Goal: Information Seeking & Learning: Learn about a topic

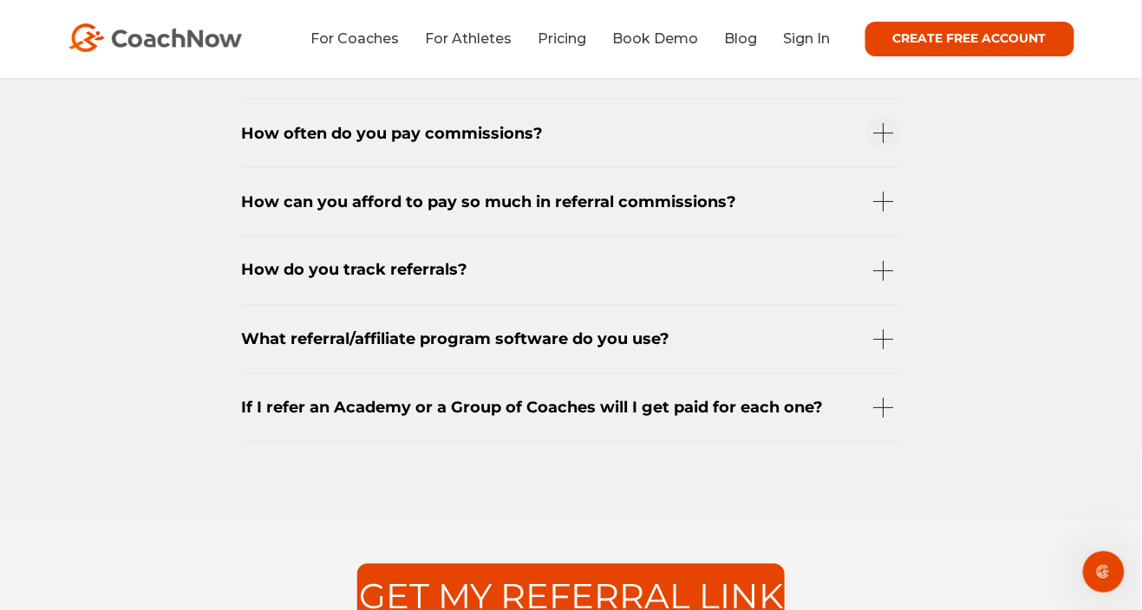
click at [878, 148] on div "How often do you pay commissions?" at bounding box center [571, 133] width 659 height 68
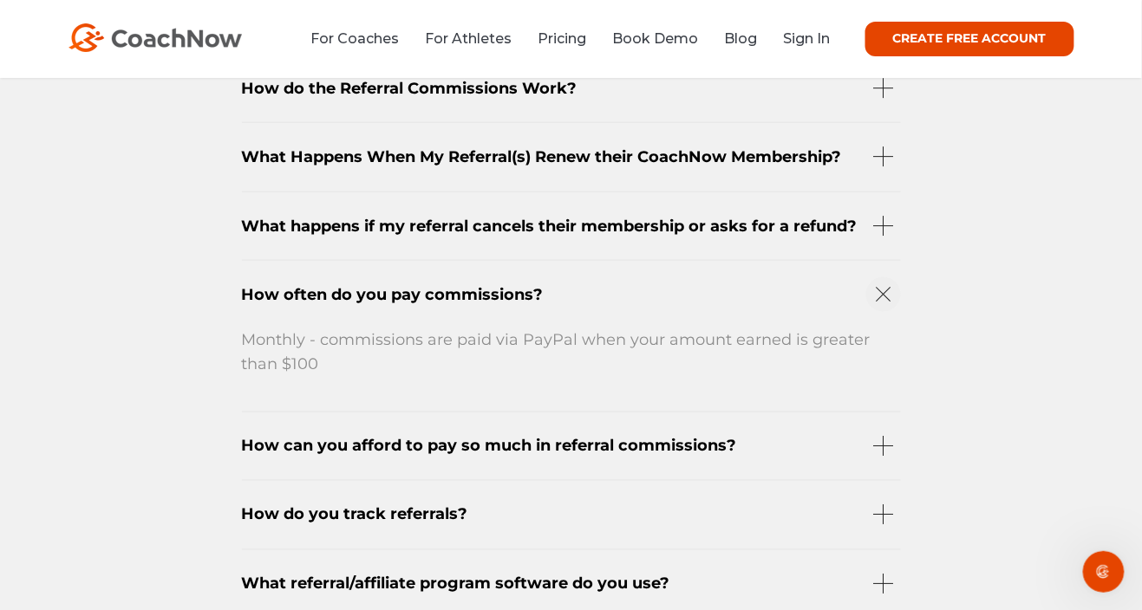
scroll to position [2246, 0]
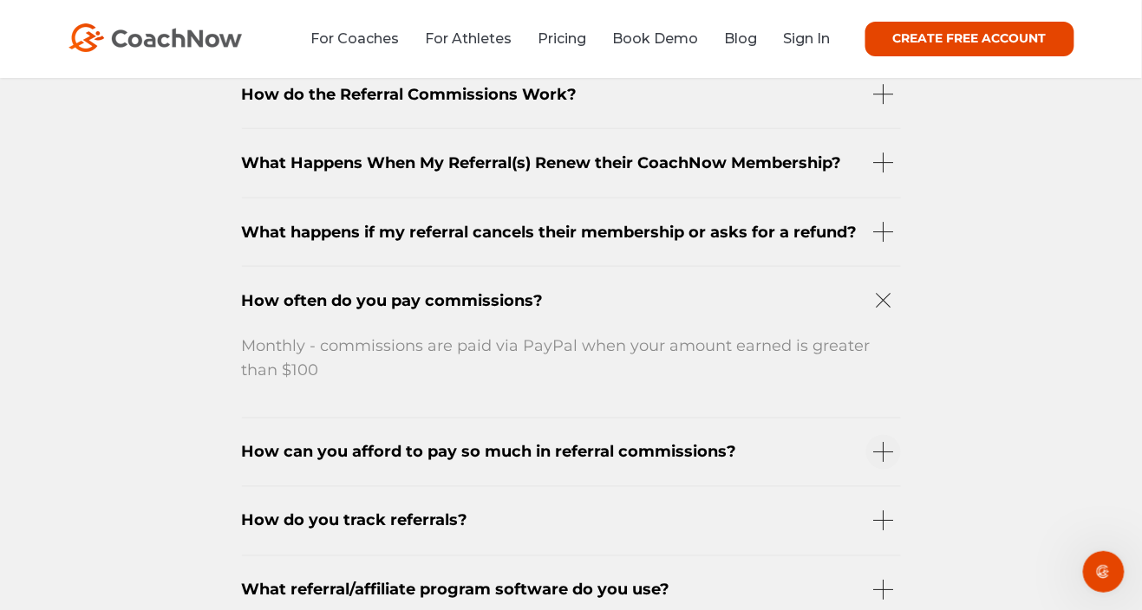
click at [878, 475] on div "How can you afford to pay so much in referral commissions?" at bounding box center [571, 452] width 659 height 68
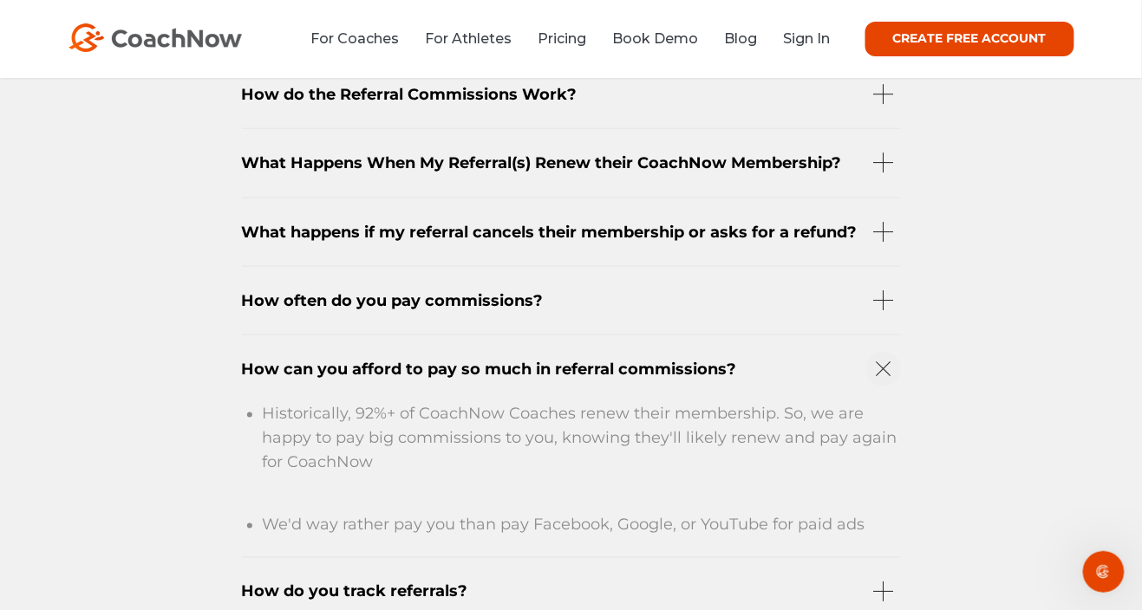
click at [812, 401] on div "How can you afford to pay so much in referral commissions?" at bounding box center [571, 369] width 659 height 68
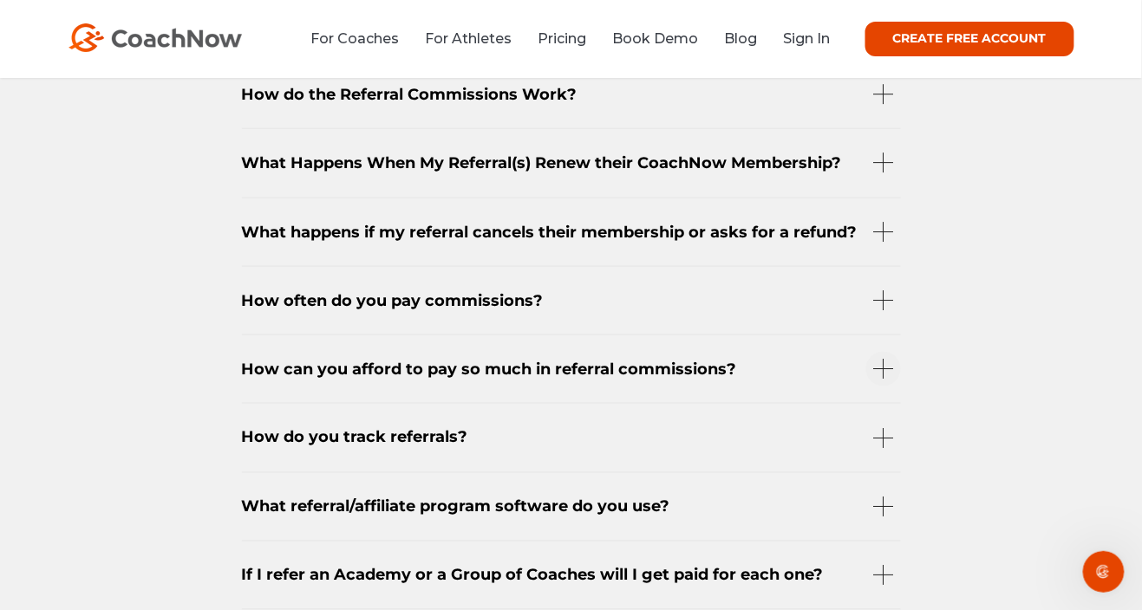
click at [875, 388] on div "How can you afford to pay so much in referral commissions?" at bounding box center [571, 369] width 659 height 68
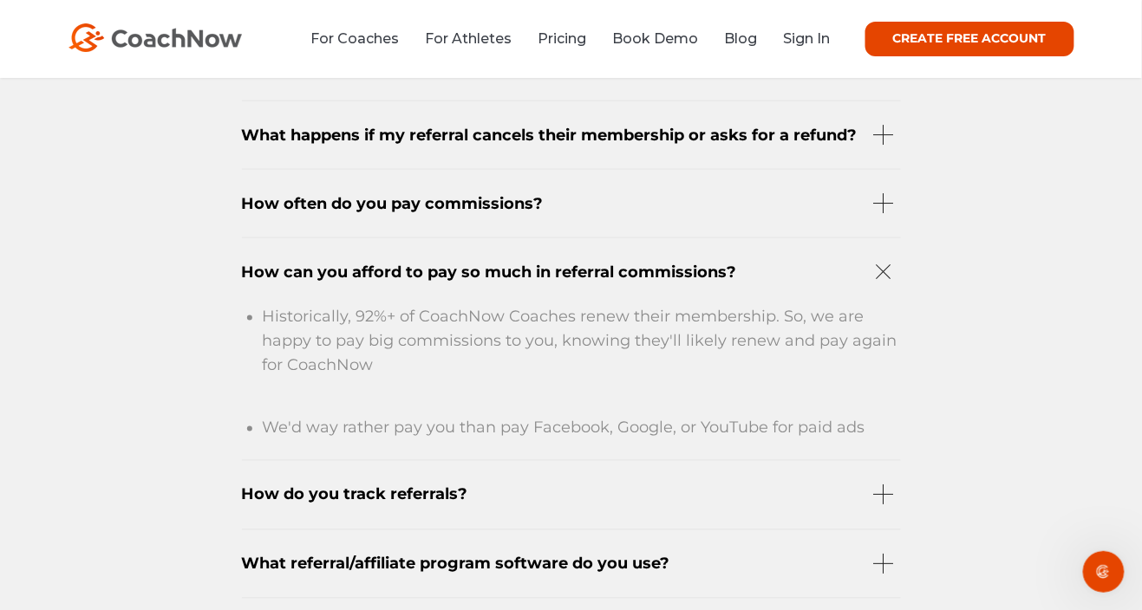
scroll to position [2344, 0]
click at [883, 520] on div "How do you track referrals?" at bounding box center [571, 493] width 659 height 68
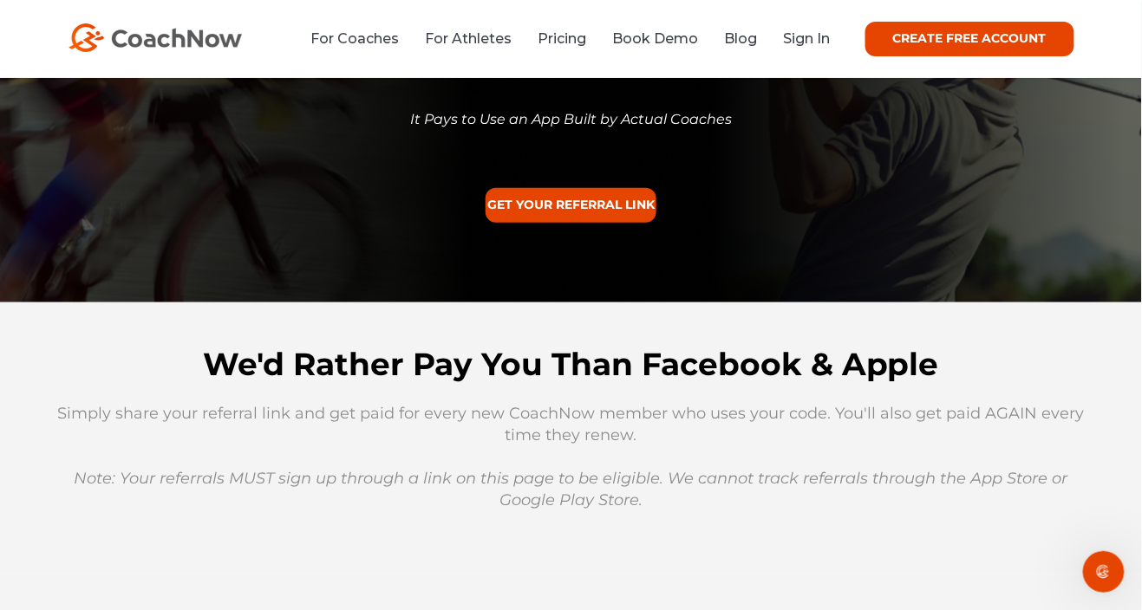
scroll to position [0, 0]
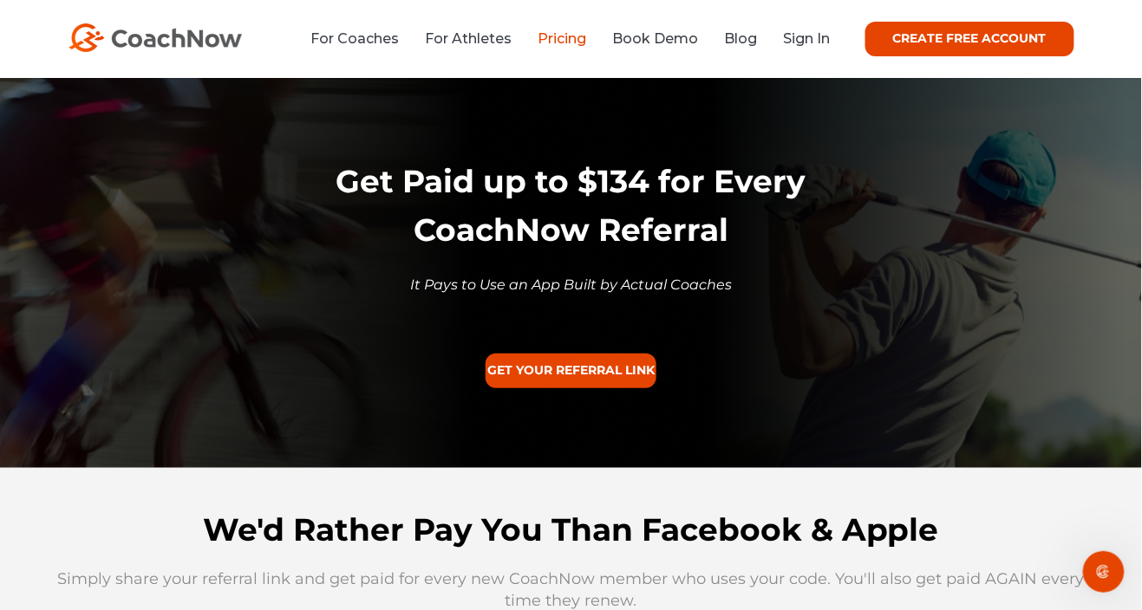
click at [557, 39] on link "Pricing" at bounding box center [562, 38] width 49 height 16
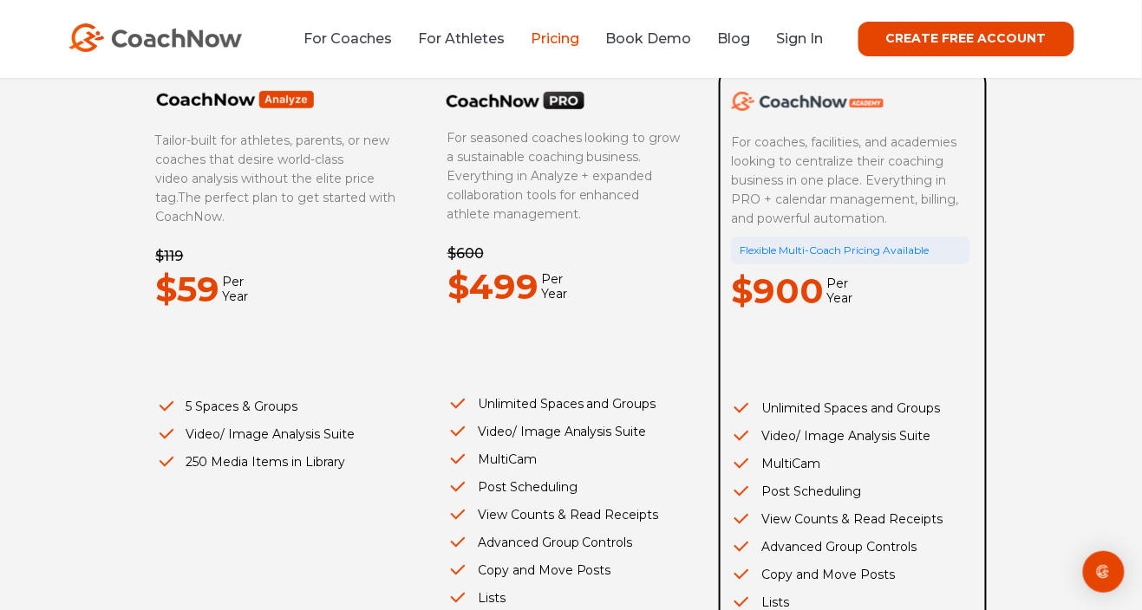
scroll to position [251, 0]
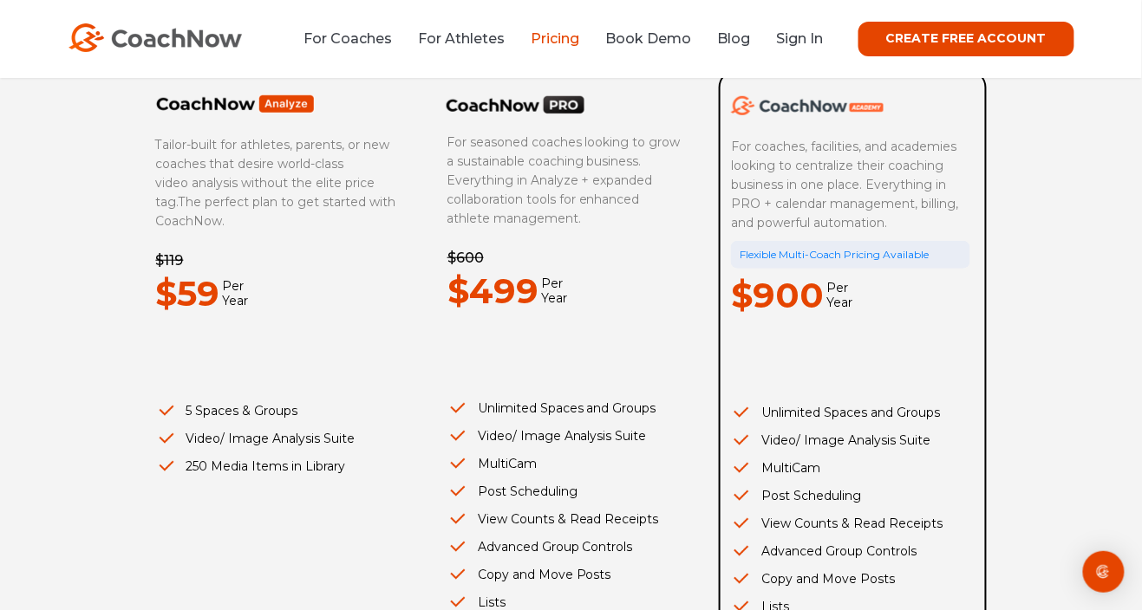
click at [916, 254] on div "Flexible Multi-Coach Pricing Available" at bounding box center [850, 255] width 239 height 28
click at [1015, 240] on div "Compare Our Memberships Annual Monthly Bulk Tailor-built for athletes, parents,…" at bounding box center [571, 360] width 1142 height 1066
click at [1020, 231] on div "Compare Our Memberships Annual Monthly Bulk Tailor-built for athletes, parents,…" at bounding box center [571, 360] width 1142 height 1066
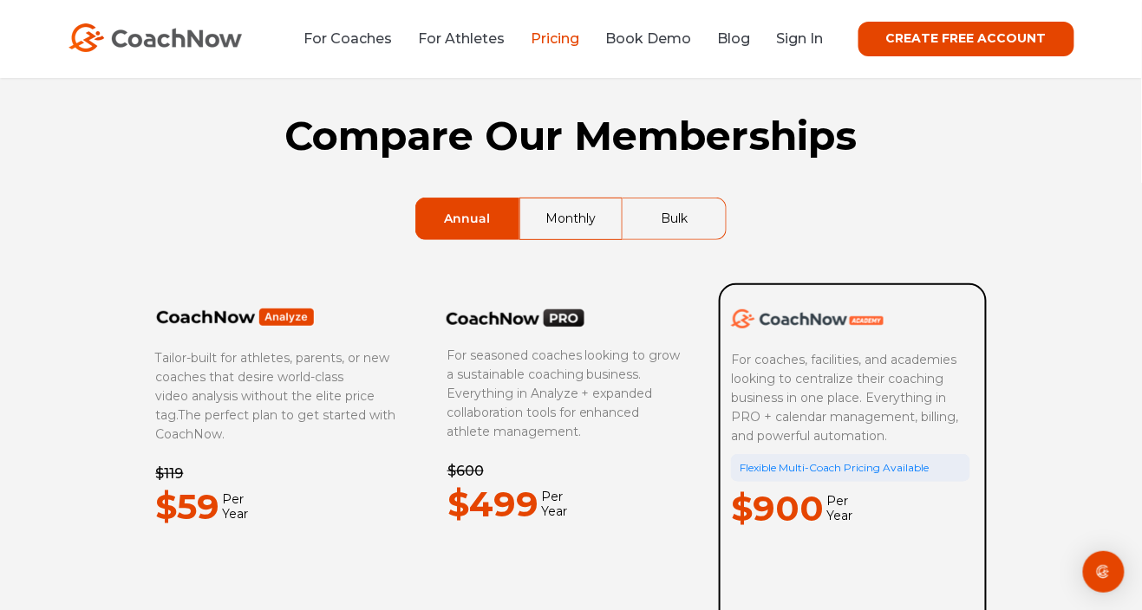
scroll to position [0, 0]
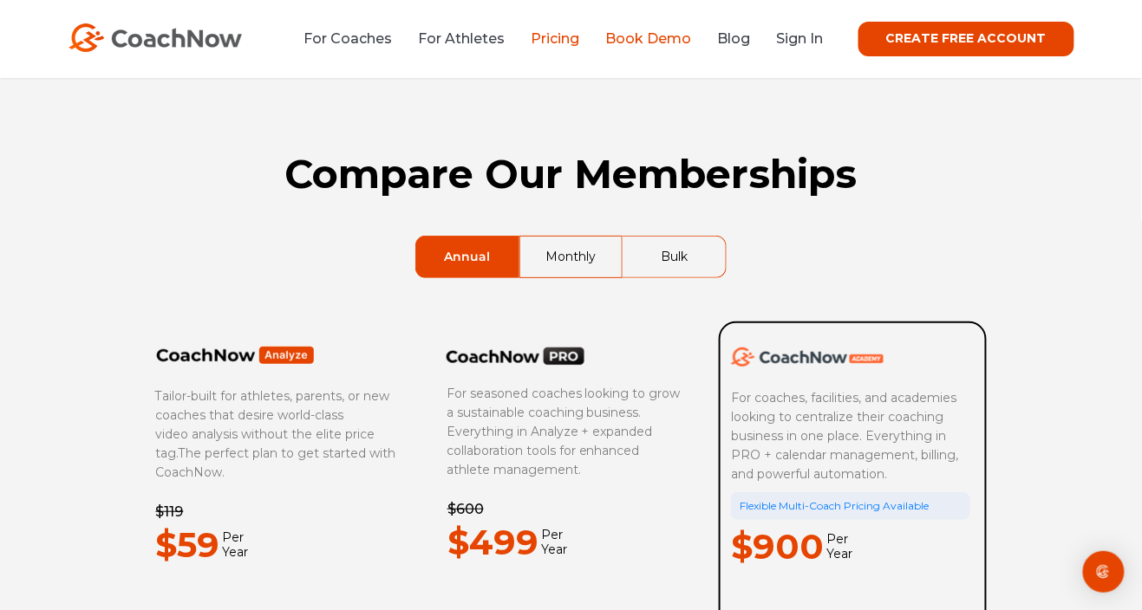
click at [661, 41] on link "Book Demo" at bounding box center [649, 38] width 86 height 16
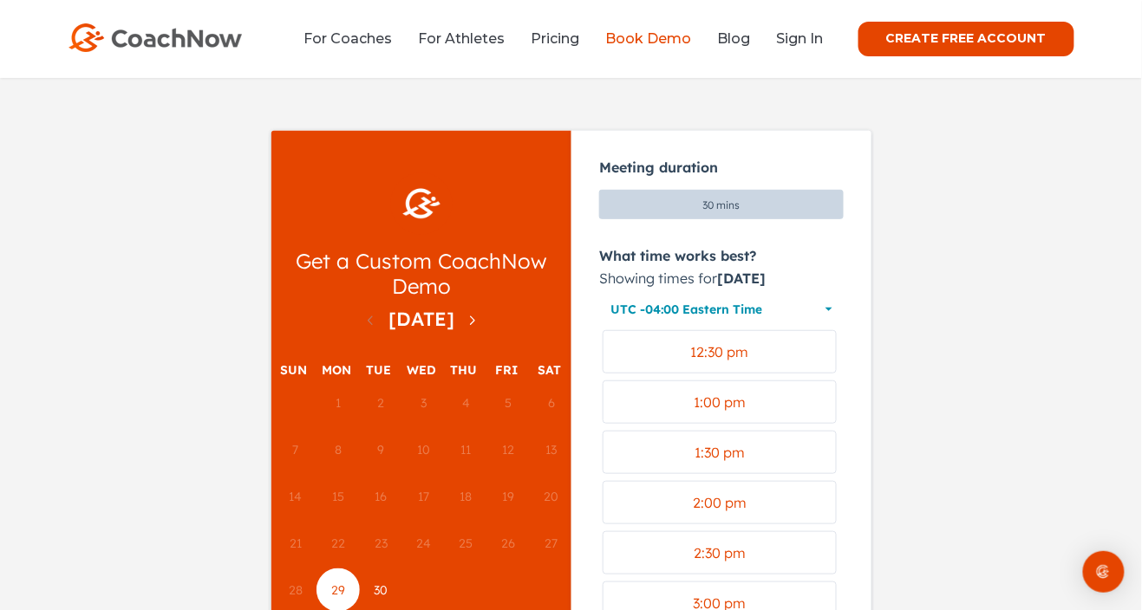
scroll to position [139, 0]
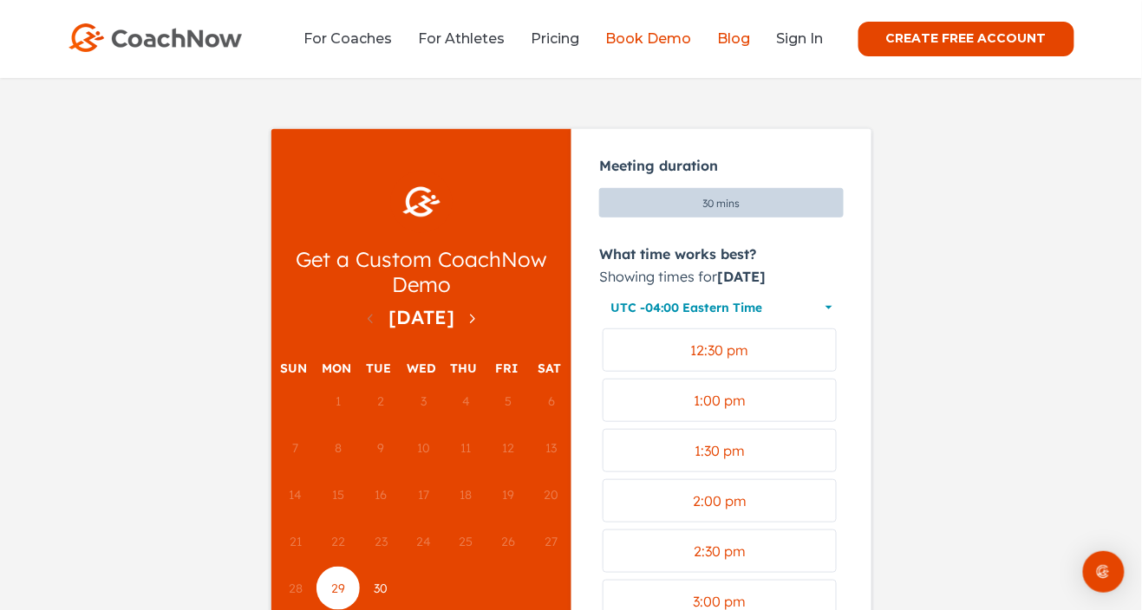
click at [741, 40] on link "Blog" at bounding box center [734, 38] width 33 height 16
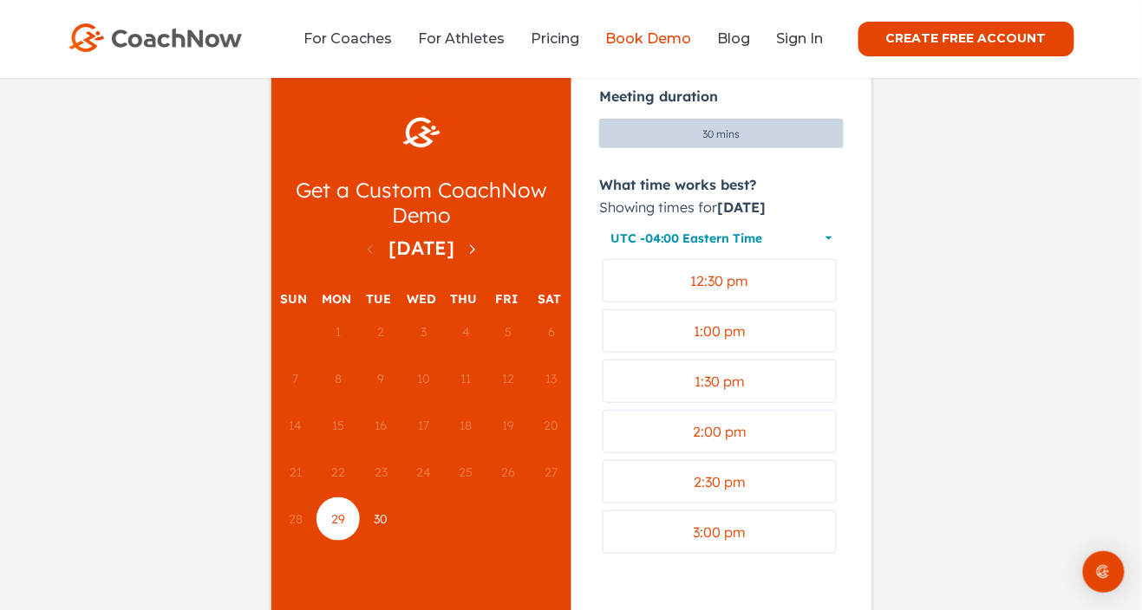
scroll to position [222, 0]
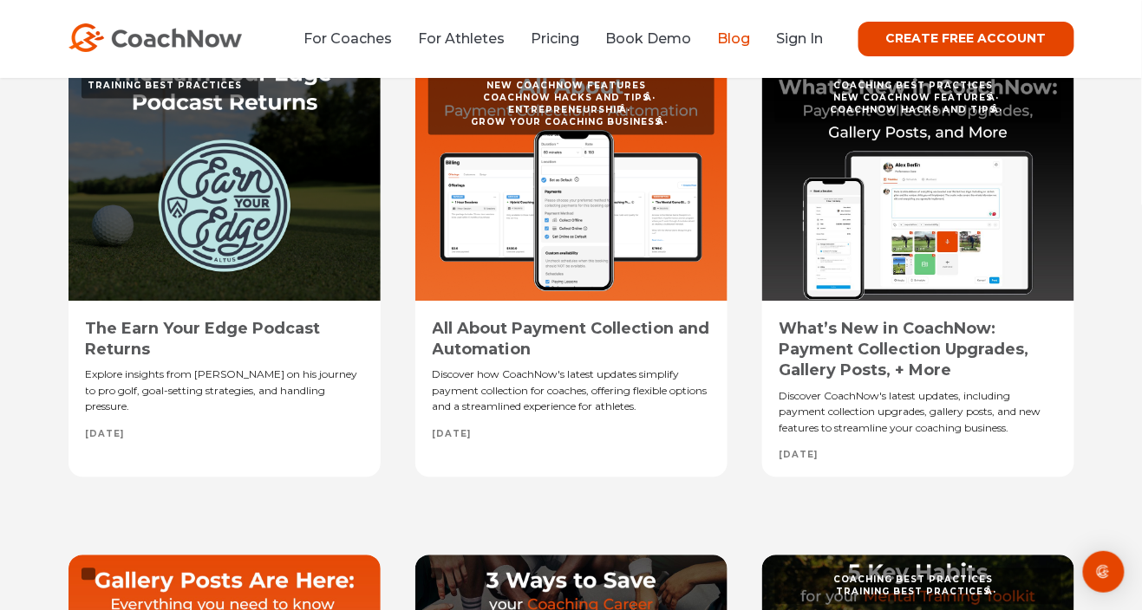
scroll to position [897, 0]
